Goal: Task Accomplishment & Management: Complete application form

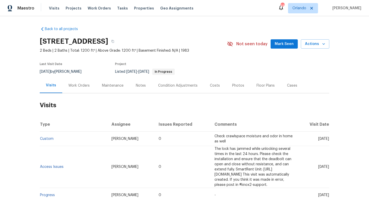
click at [51, 70] on span "[DATE]" at bounding box center [45, 72] width 11 height 4
copy div "[DATE] by [PERSON_NAME]"
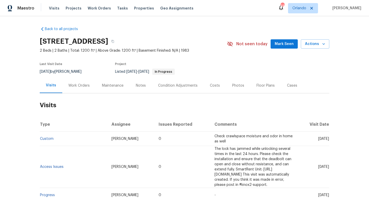
click at [85, 84] on div "Work Orders" at bounding box center [78, 85] width 21 height 5
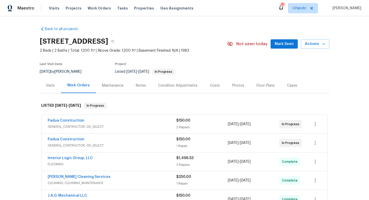
scroll to position [21, 0]
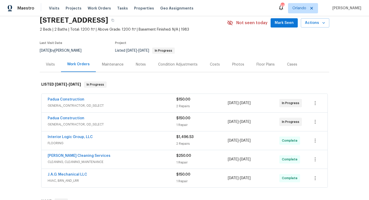
click at [112, 97] on div "Padua Construction" at bounding box center [112, 100] width 129 height 6
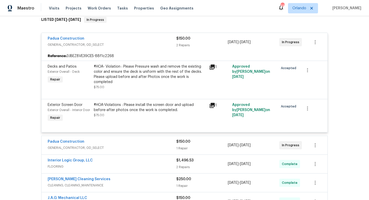
scroll to position [111, 0]
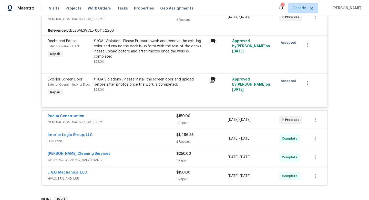
click at [117, 120] on span "GENERAL_CONTRACTOR, OD_SELECT" at bounding box center [112, 122] width 129 height 5
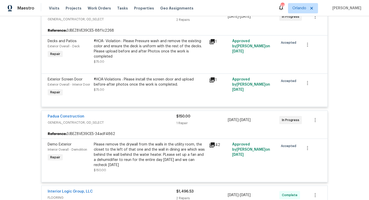
click at [147, 144] on div "Please remove the drywall from the walls in the utility room, the closet to the…" at bounding box center [150, 155] width 112 height 26
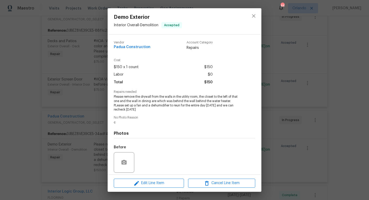
click at [299, 131] on div "Demo Exterior Interior Overall - Demolition Accepted Vendor Padua Construction …" at bounding box center [184, 100] width 369 height 200
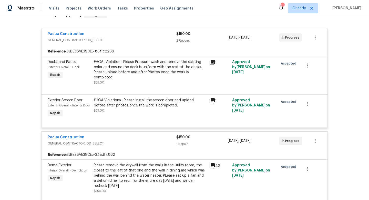
scroll to position [88, 0]
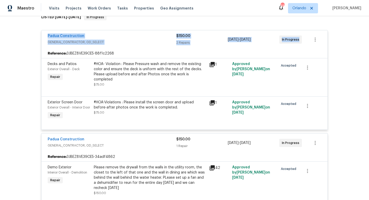
drag, startPoint x: 44, startPoint y: 36, endPoint x: 299, endPoint y: 49, distance: 255.8
click at [301, 50] on div "Padua Construction GENERAL_CONTRACTOR, OD_SELECT $150.00 2 Repairs [DATE] - [DA…" at bounding box center [184, 80] width 287 height 100
copy div "Padua Construction GENERAL_CONTRACTOR, OD_SELECT $150.00 2 Repairs [DATE] - [DA…"
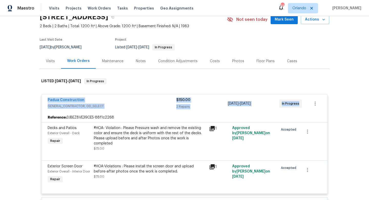
scroll to position [10, 0]
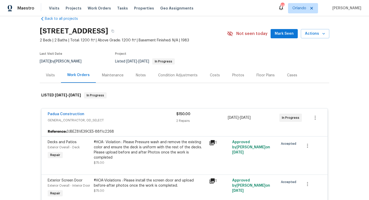
click at [288, 74] on div "Cases" at bounding box center [292, 75] width 10 height 5
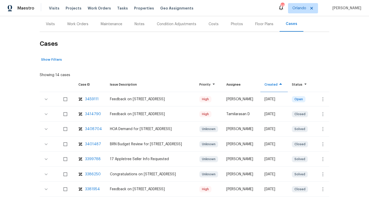
scroll to position [60, 0]
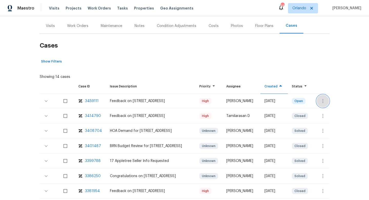
click at [323, 99] on icon "button" at bounding box center [323, 101] width 1 height 4
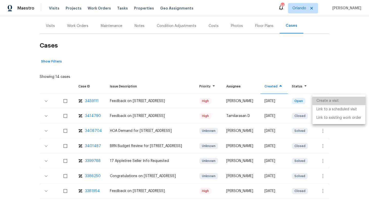
click at [324, 99] on li "Create a visit" at bounding box center [339, 100] width 53 height 8
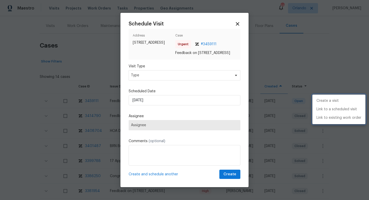
click at [140, 80] on div at bounding box center [184, 100] width 369 height 200
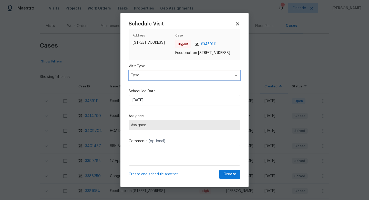
click at [140, 78] on span "Type" at bounding box center [181, 75] width 100 height 5
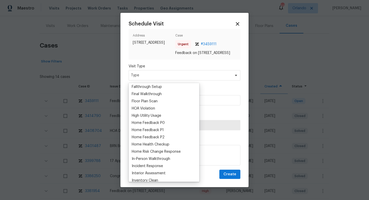
scroll to position [124, 0]
click at [149, 121] on div "Home Feedback P0" at bounding box center [148, 121] width 33 height 5
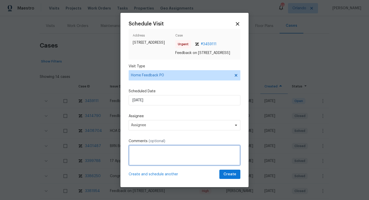
click at [145, 154] on textarea at bounding box center [185, 155] width 112 height 21
click at [140, 159] on textarea at bounding box center [185, 155] width 112 height 21
type textarea "w"
paste textarea "Too manyh updates needed at this price point and also the systems are all old. …"
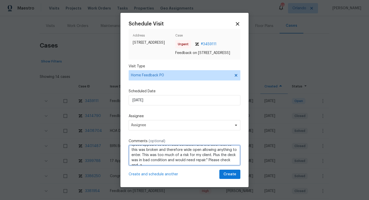
scroll to position [18, 0]
type textarea "We received a feedback stating "Too manyh updates needed at this price point an…"
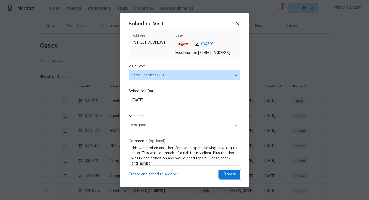
click at [232, 173] on span "Create" at bounding box center [230, 174] width 13 height 6
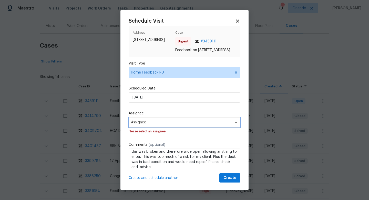
click at [178, 124] on span "Assignee" at bounding box center [181, 122] width 101 height 4
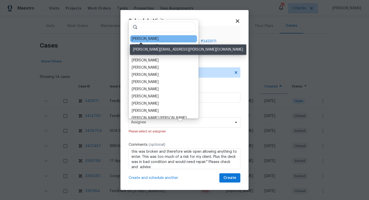
click at [146, 40] on div "[PERSON_NAME]" at bounding box center [145, 38] width 27 height 5
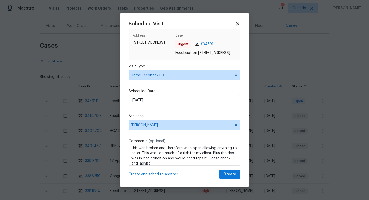
click at [188, 109] on div "Schedule Visit Address [STREET_ADDRESS] Case Urgent # 3459111 Feedback on [STRE…" at bounding box center [185, 99] width 112 height 157
click at [236, 175] on span "Create" at bounding box center [230, 174] width 13 height 6
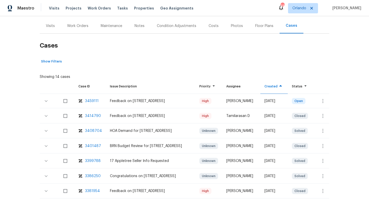
scroll to position [13, 0]
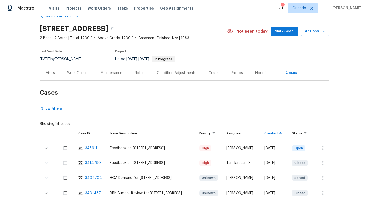
click at [58, 69] on div "Visits" at bounding box center [50, 72] width 21 height 15
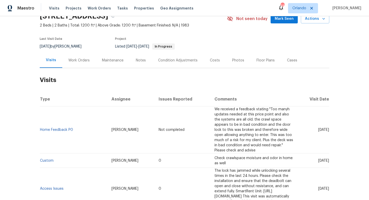
scroll to position [27, 0]
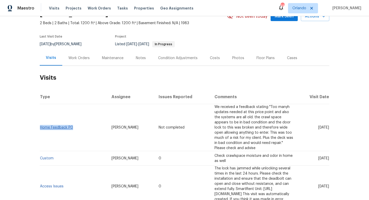
drag, startPoint x: 76, startPoint y: 121, endPoint x: 41, endPoint y: 120, distance: 35.9
click at [41, 120] on td "Home Feedback P0" at bounding box center [74, 127] width 68 height 47
copy link "Home Feedback P0"
